Goal: Navigation & Orientation: Find specific page/section

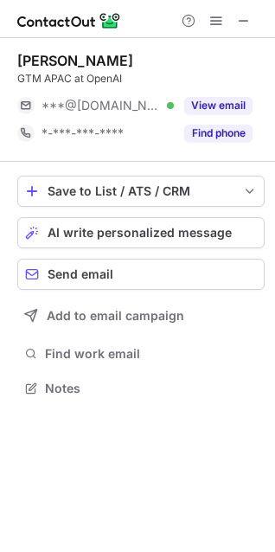
scroll to position [377, 275]
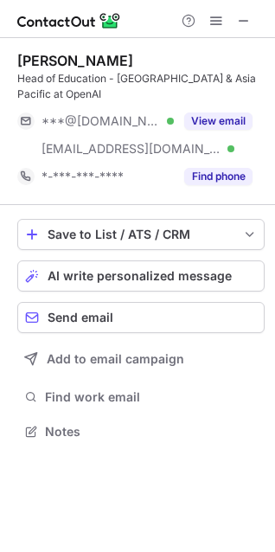
scroll to position [404, 275]
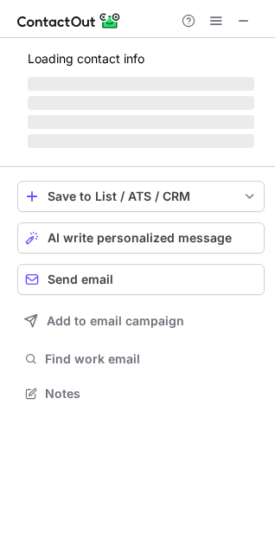
scroll to position [432, 275]
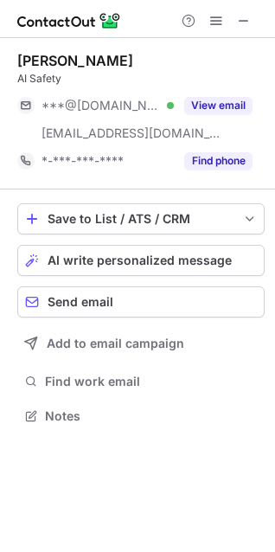
scroll to position [404, 275]
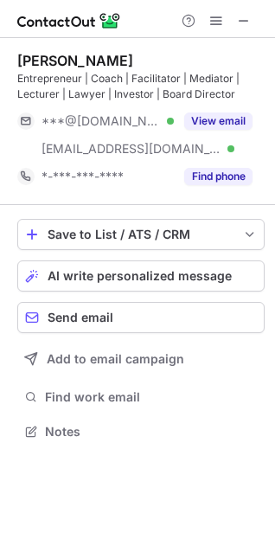
scroll to position [420, 275]
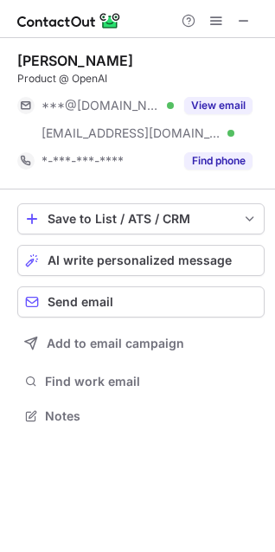
scroll to position [404, 275]
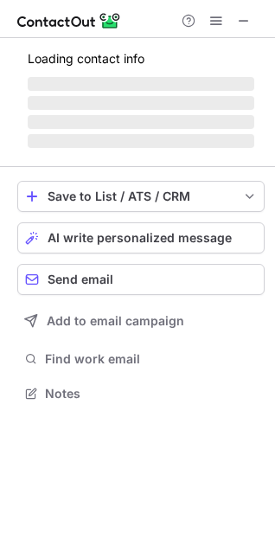
scroll to position [420, 275]
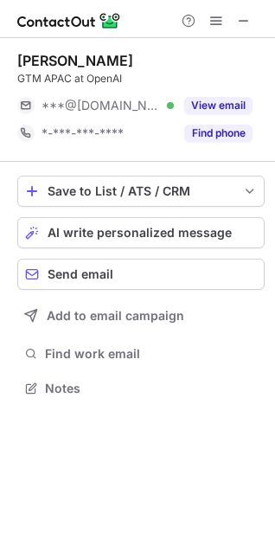
scroll to position [377, 275]
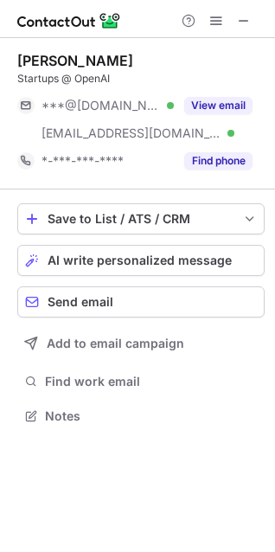
scroll to position [404, 275]
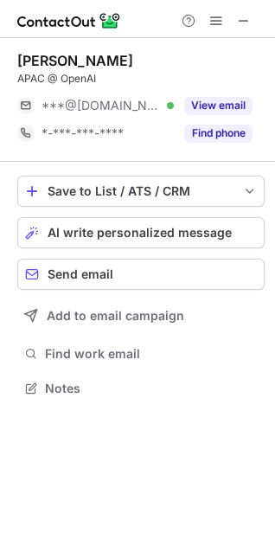
scroll to position [377, 275]
